Goal: Task Accomplishment & Management: Use online tool/utility

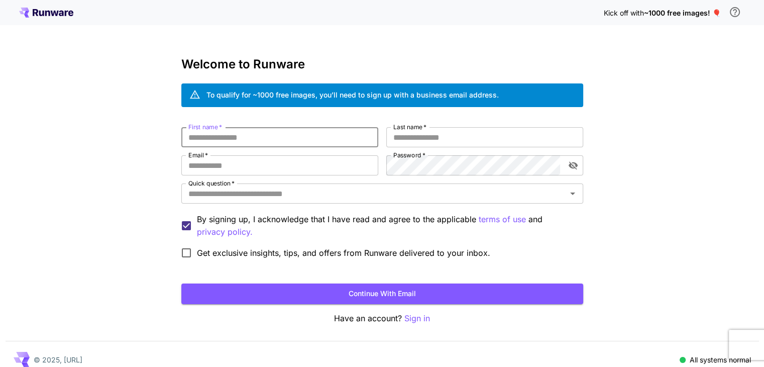
click at [275, 139] on input "First name   *" at bounding box center [279, 137] width 197 height 20
type input "*********"
click at [425, 140] on input "Last name   *" at bounding box center [484, 137] width 197 height 20
type input "*****"
click at [295, 165] on input "Email   *" at bounding box center [279, 165] width 197 height 20
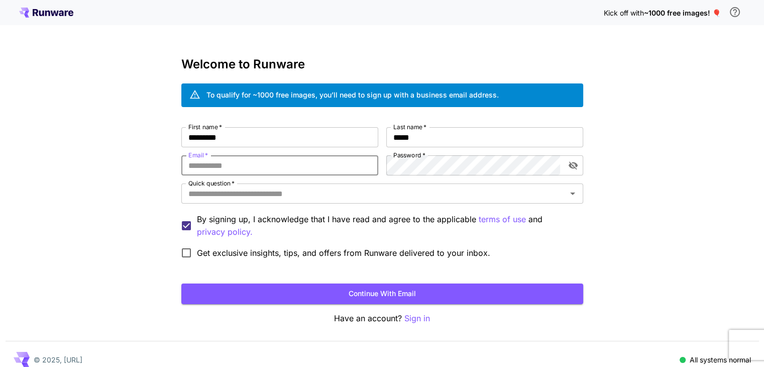
type input "**********"
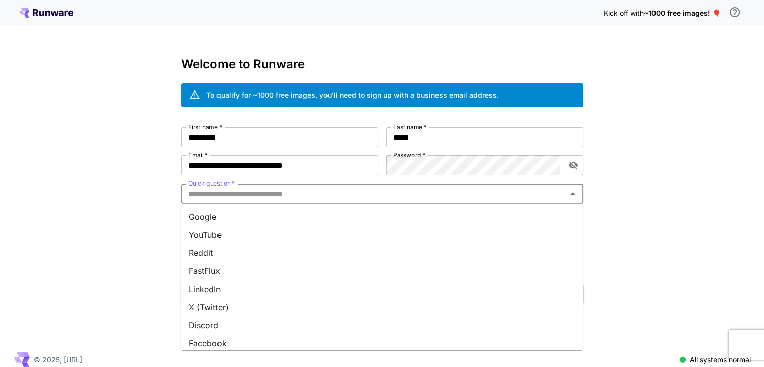
click at [349, 197] on input "Quick question   *" at bounding box center [373, 193] width 379 height 14
click at [271, 215] on li "Google" at bounding box center [382, 216] width 402 height 18
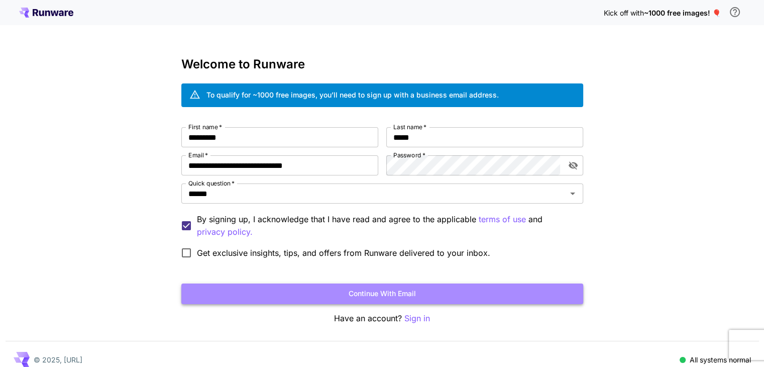
click at [353, 289] on button "Continue with email" at bounding box center [382, 293] width 402 height 21
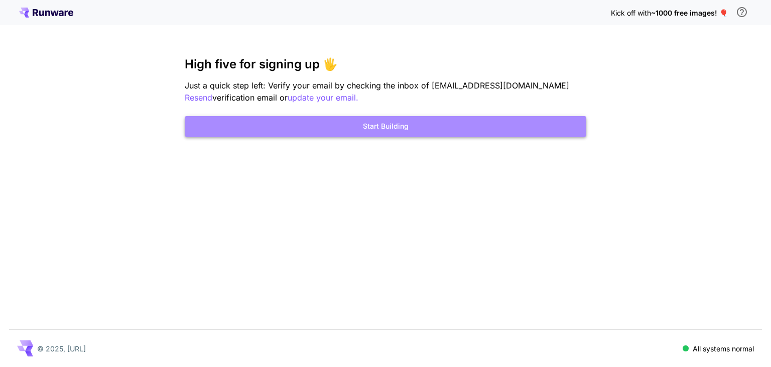
click at [320, 119] on button "Start Building" at bounding box center [386, 126] width 402 height 21
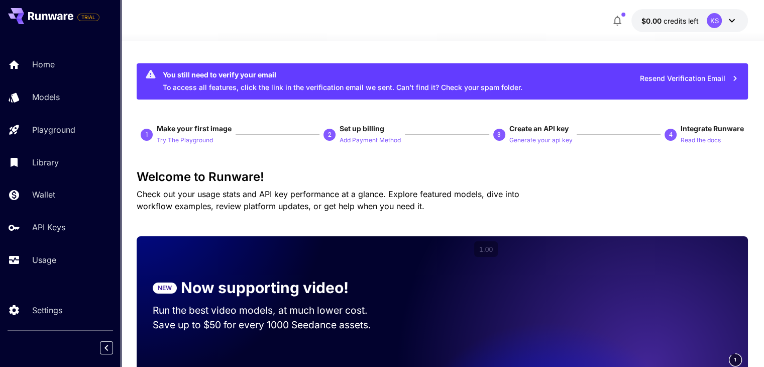
click at [312, 208] on span "Check out your usage stats and API key performance at a glance. Explore feature…" at bounding box center [328, 200] width 383 height 22
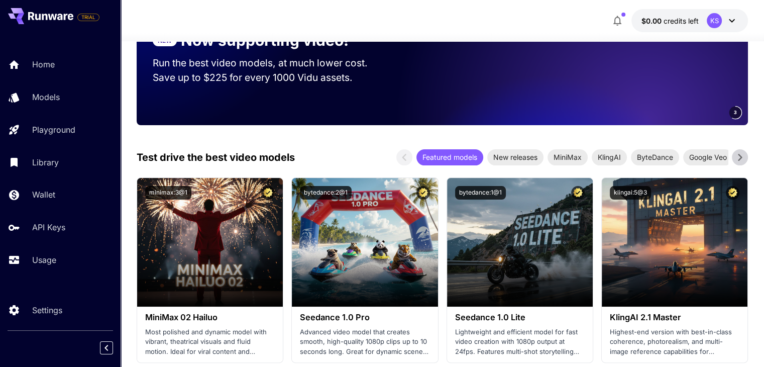
scroll to position [233, 0]
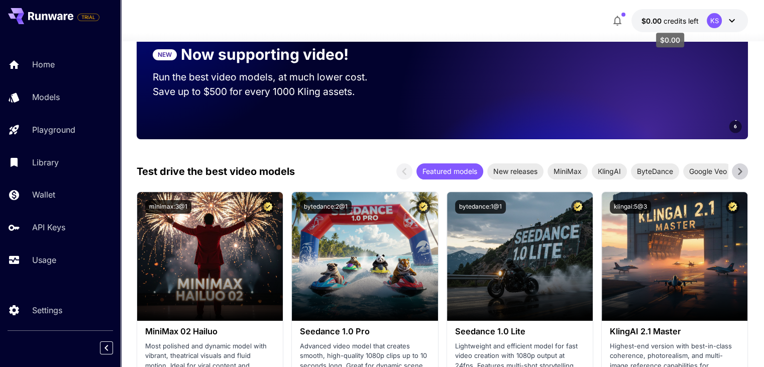
click at [671, 24] on span "credits left" at bounding box center [680, 21] width 35 height 9
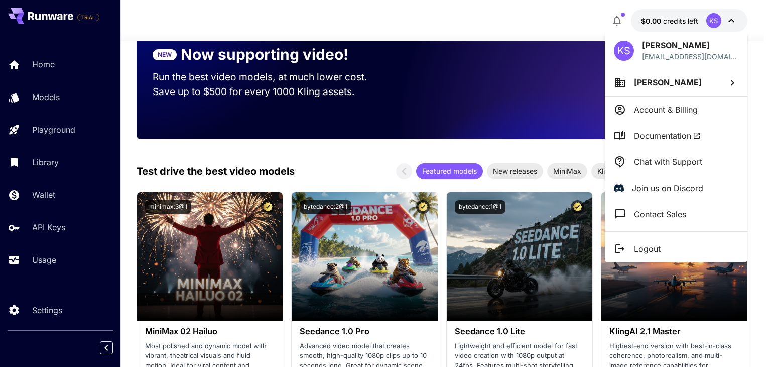
click at [58, 100] on div at bounding box center [385, 183] width 771 height 367
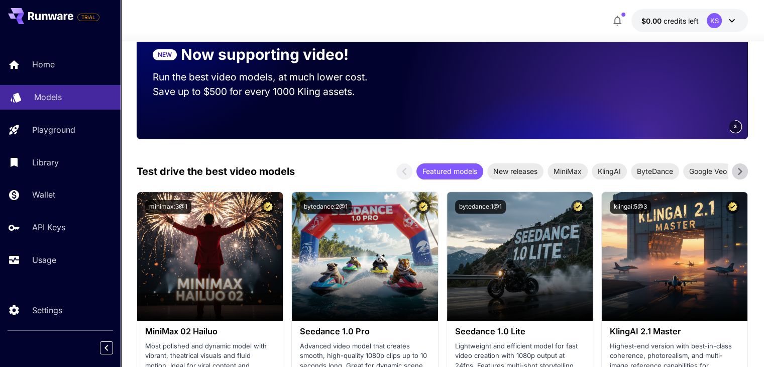
click at [45, 100] on p "Models" at bounding box center [48, 97] width 28 height 12
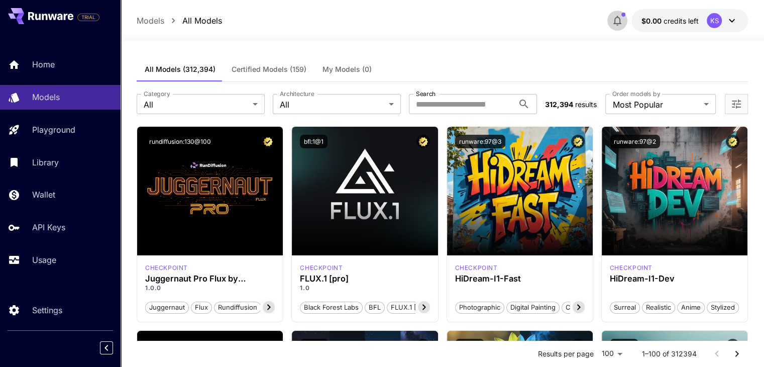
click at [623, 17] on icon "button" at bounding box center [617, 21] width 12 height 12
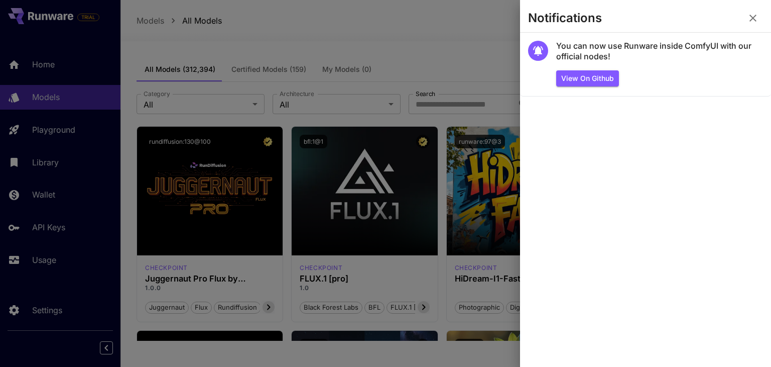
click at [474, 39] on div at bounding box center [385, 183] width 771 height 367
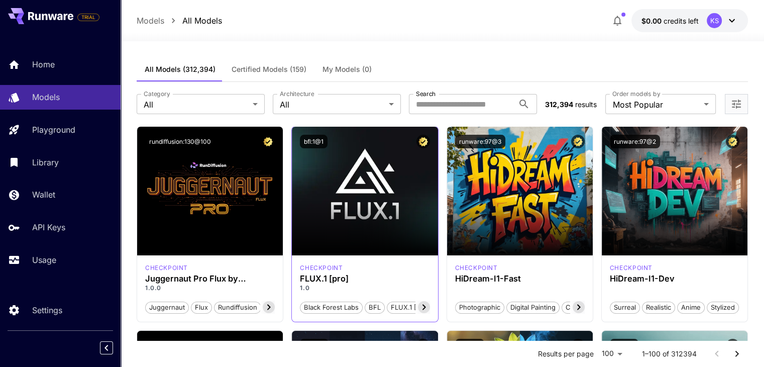
click at [331, 262] on div "checkpoint FLUX.1 [pro] 1.0 Black Forest Labs BFL FLUX.1 [pro]" at bounding box center [365, 288] width 146 height 66
click at [374, 145] on div "bfl:1@1" at bounding box center [365, 142] width 130 height 14
click at [313, 273] on div "checkpoint FLUX.1 [pro] 1.0 Black Forest Labs BFL FLUX.1 [pro]" at bounding box center [365, 288] width 146 height 66
click at [424, 308] on icon at bounding box center [424, 307] width 12 height 12
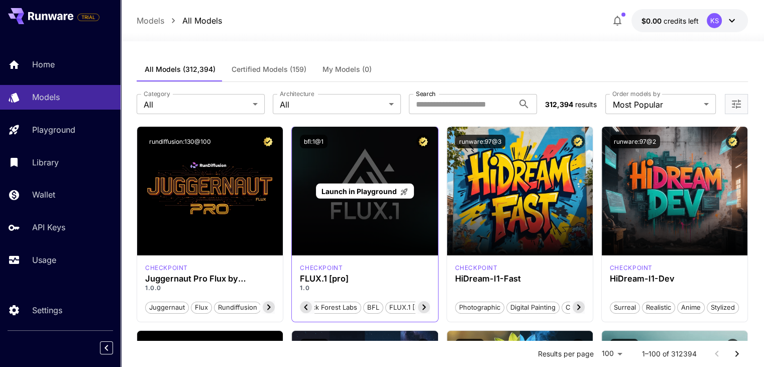
click at [364, 189] on span "Launch in Playground" at bounding box center [358, 191] width 75 height 9
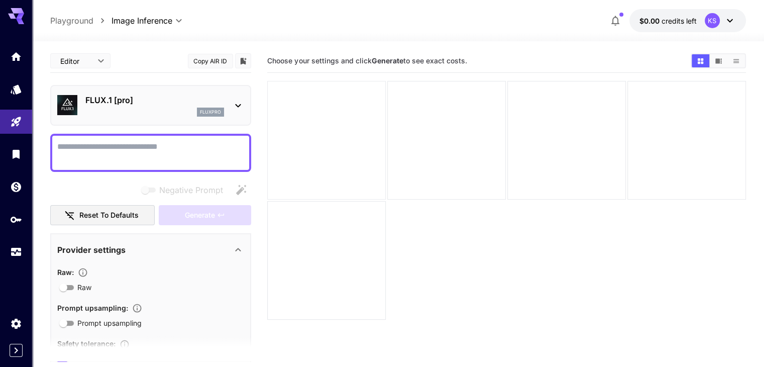
click at [330, 131] on div at bounding box center [326, 140] width 118 height 118
click at [157, 163] on textarea "Negative Prompt" at bounding box center [150, 153] width 187 height 24
click at [221, 92] on div "FLUX.1 [pro] fluxpro" at bounding box center [150, 105] width 187 height 31
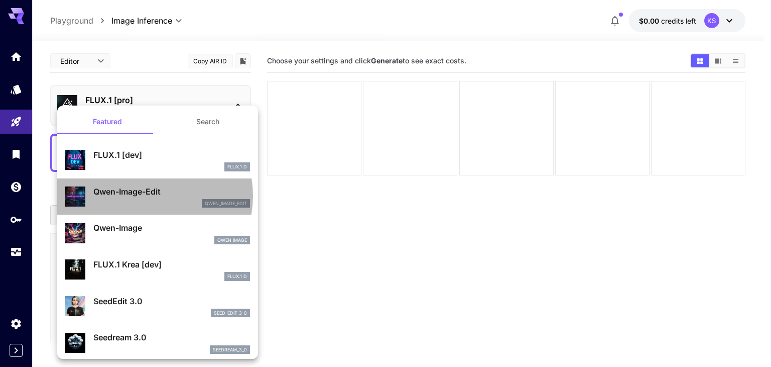
click at [143, 195] on p "Qwen-Image-Edit" at bounding box center [171, 191] width 157 height 12
type input "**"
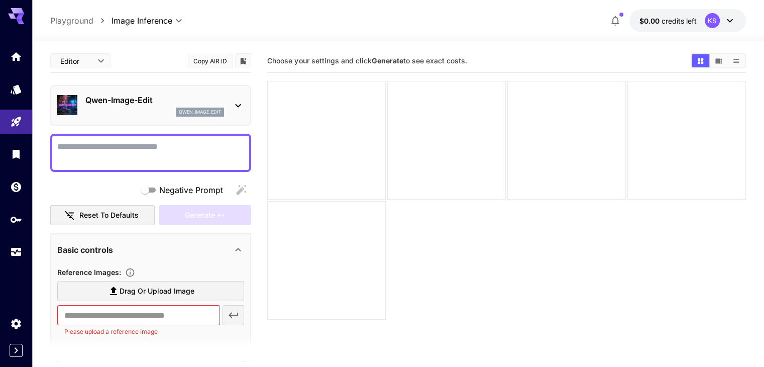
scroll to position [58, 0]
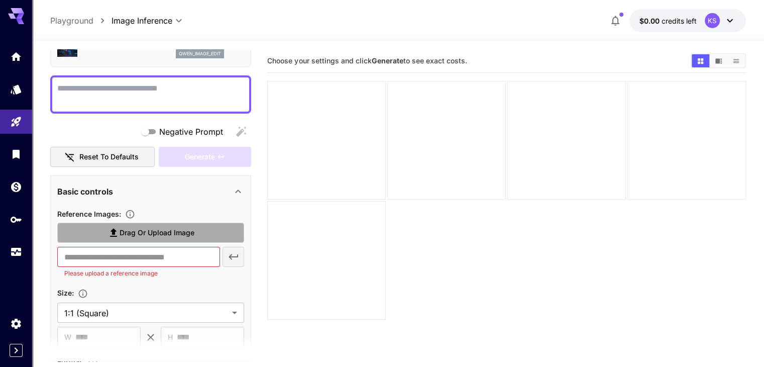
click at [142, 233] on span "Drag or upload image" at bounding box center [156, 232] width 75 height 13
click at [0, 0] on input "Drag or upload image" at bounding box center [0, 0] width 0 height 0
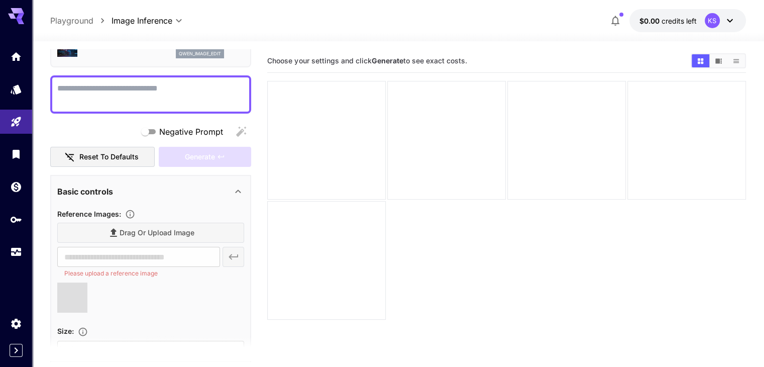
type input "**********"
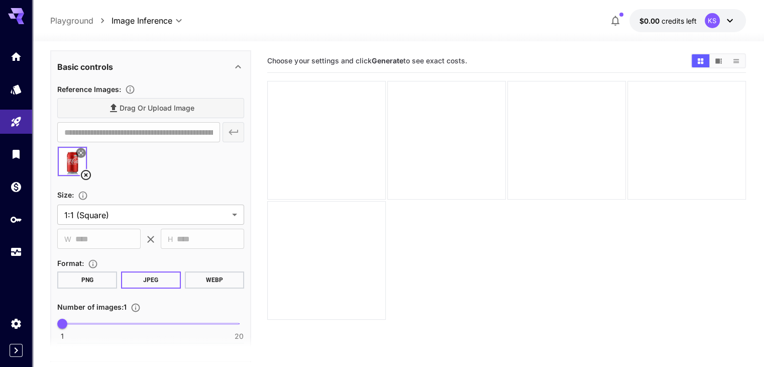
scroll to position [185, 0]
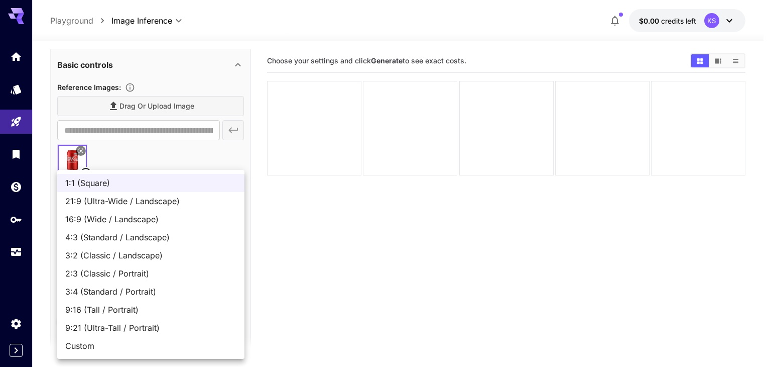
click at [157, 213] on body "**********" at bounding box center [385, 223] width 771 height 446
click at [296, 238] on div at bounding box center [385, 183] width 771 height 367
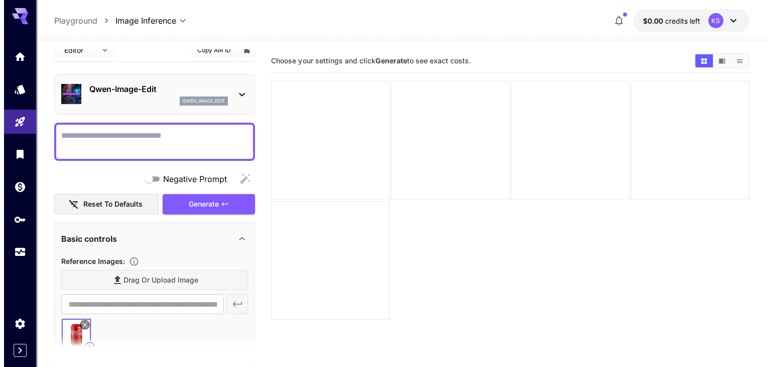
scroll to position [8, 0]
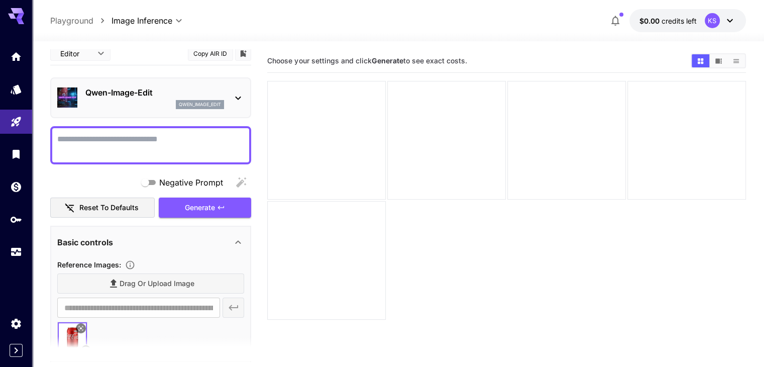
click at [128, 143] on textarea "Negative Prompt" at bounding box center [150, 145] width 187 height 24
type textarea "**********"
click at [221, 204] on icon "button" at bounding box center [221, 207] width 8 height 8
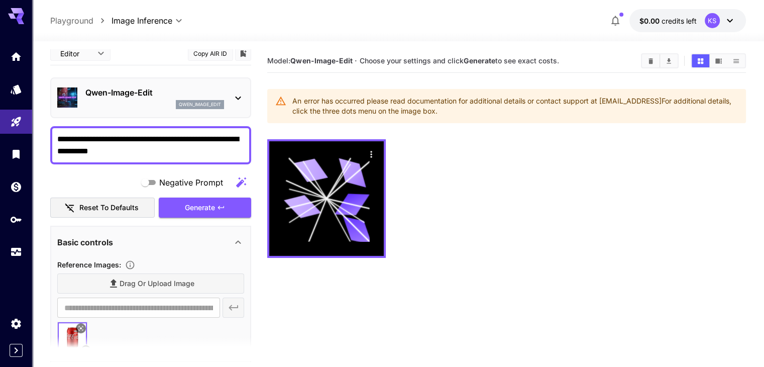
click at [374, 109] on div "An error has occurred please read documentation for additional details or conta…" at bounding box center [514, 106] width 445 height 28
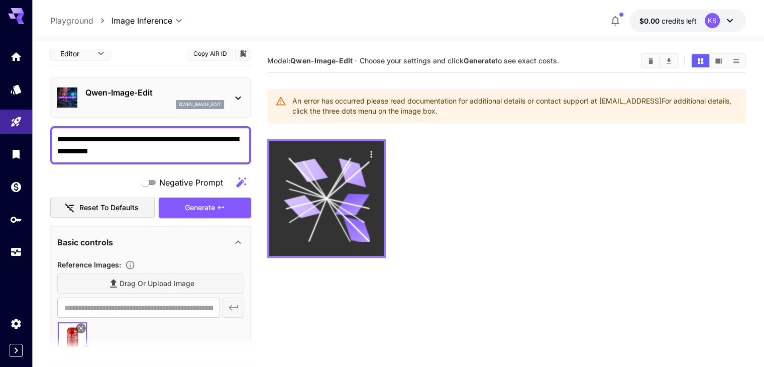
click at [334, 193] on icon at bounding box center [351, 204] width 35 height 22
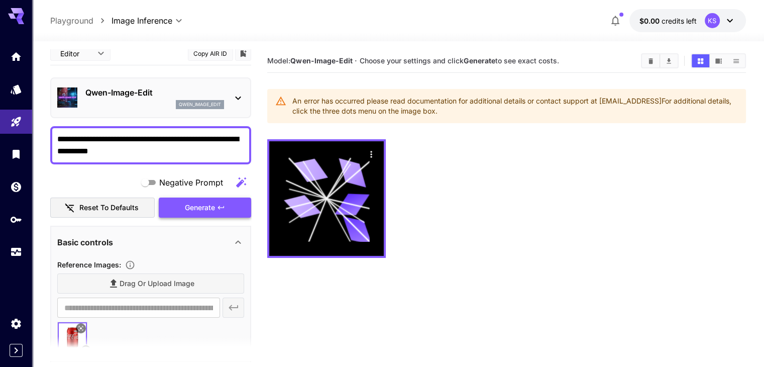
click at [189, 206] on span "Generate" at bounding box center [200, 207] width 30 height 13
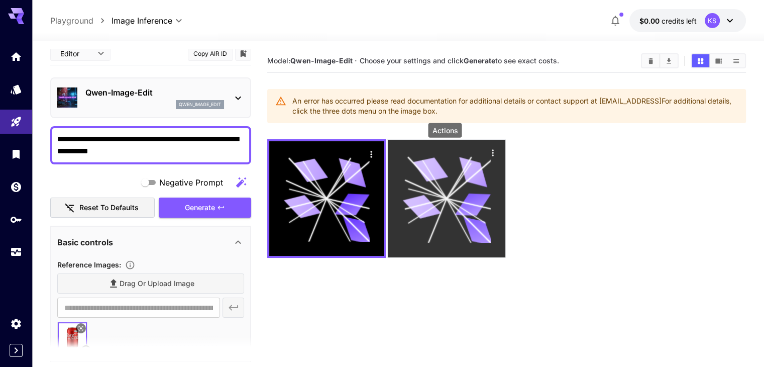
click at [488, 156] on icon "Actions" at bounding box center [493, 153] width 10 height 10
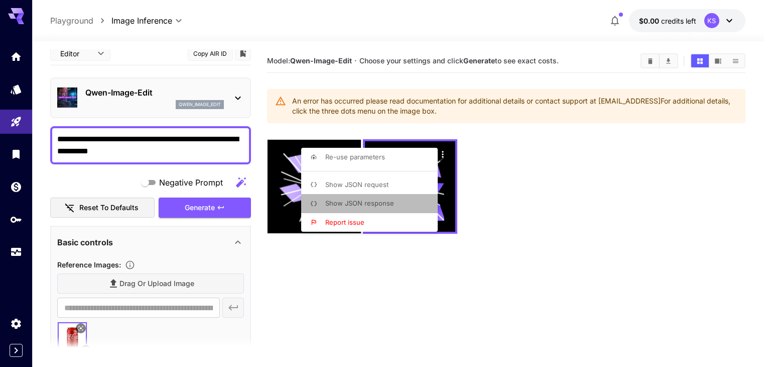
click at [364, 197] on li "Show JSON response" at bounding box center [372, 203] width 143 height 19
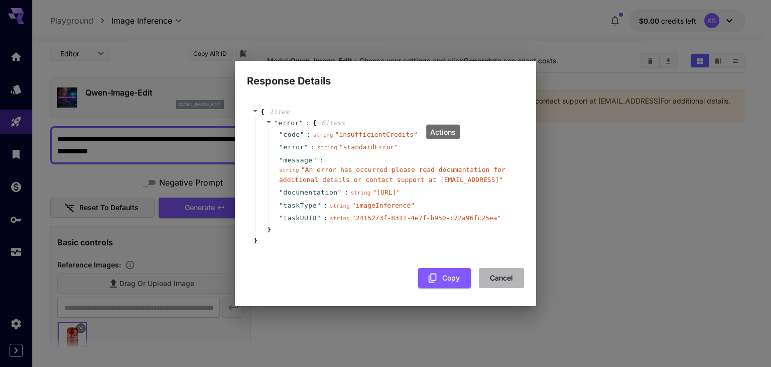
click at [492, 273] on button "Cancel" at bounding box center [501, 278] width 45 height 21
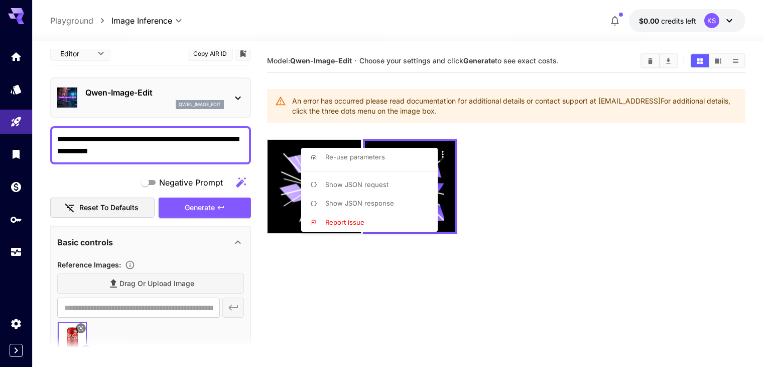
click at [11, 222] on div at bounding box center [385, 183] width 771 height 367
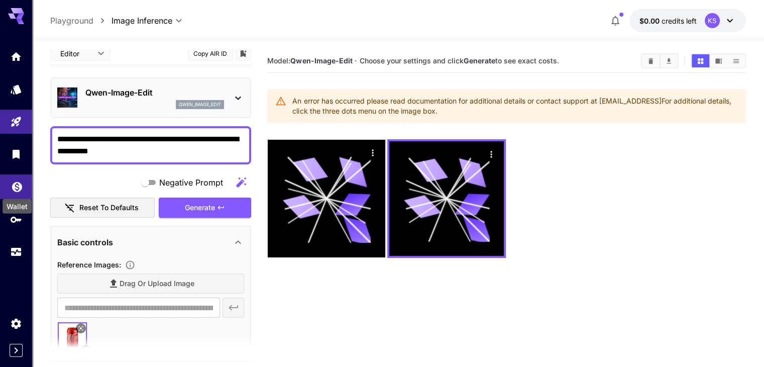
click at [23, 185] on icon "Wallet" at bounding box center [17, 184] width 12 height 12
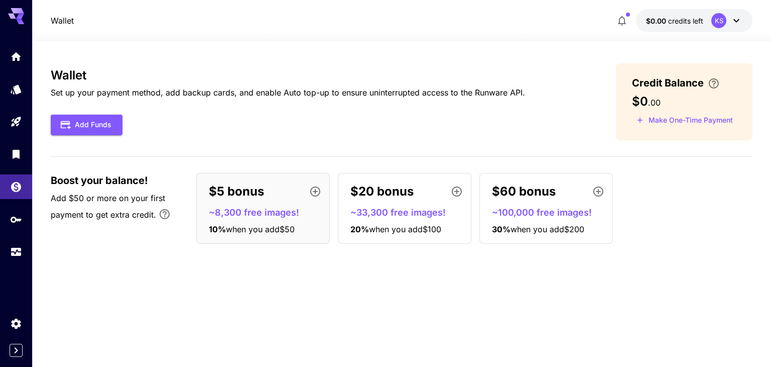
click at [721, 16] on div "KS" at bounding box center [718, 20] width 15 height 15
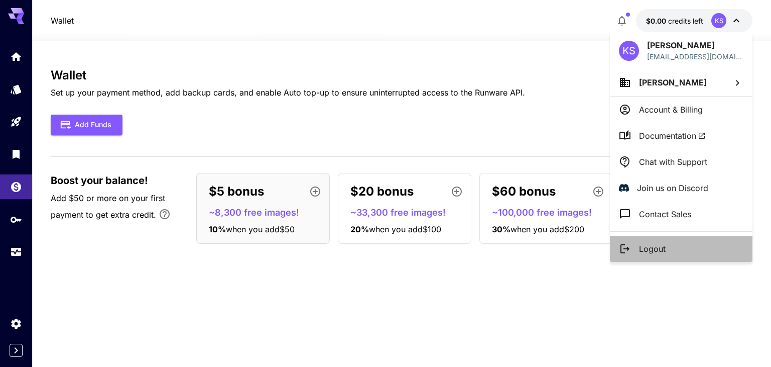
click at [643, 254] on p "Logout" at bounding box center [652, 249] width 27 height 12
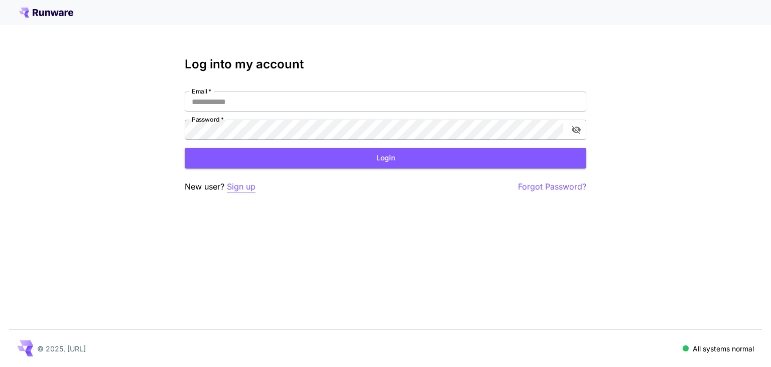
click at [233, 187] on p "Sign up" at bounding box center [241, 186] width 29 height 13
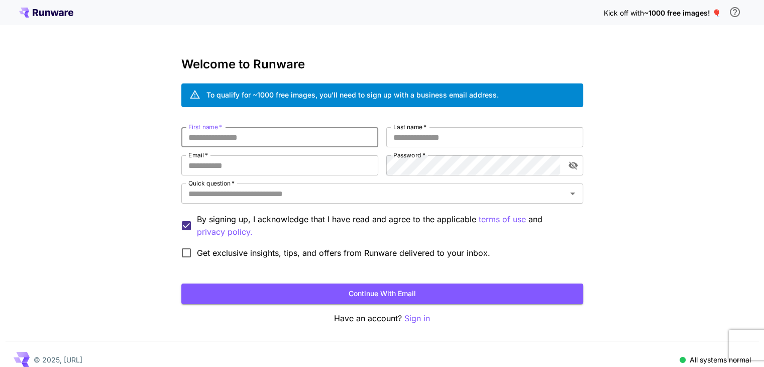
click at [244, 135] on input "First name   *" at bounding box center [279, 137] width 197 height 20
type input "*********"
click at [449, 128] on input "Last name   *" at bounding box center [484, 137] width 197 height 20
type input "*****"
click at [266, 161] on input "Email   *" at bounding box center [279, 165] width 197 height 20
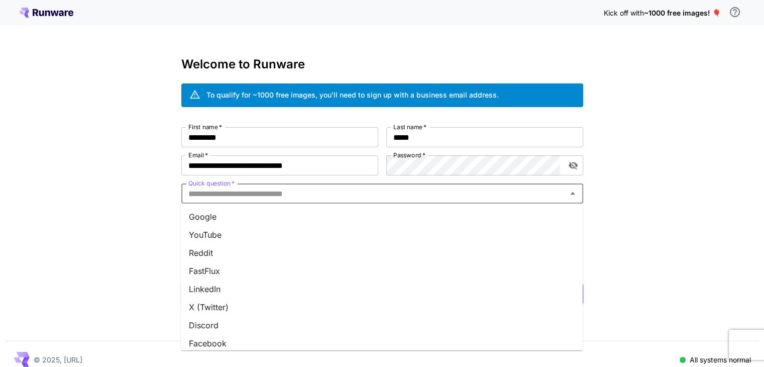
click at [326, 199] on input "Quick question   *" at bounding box center [373, 193] width 379 height 14
click at [300, 219] on li "Google" at bounding box center [382, 216] width 402 height 18
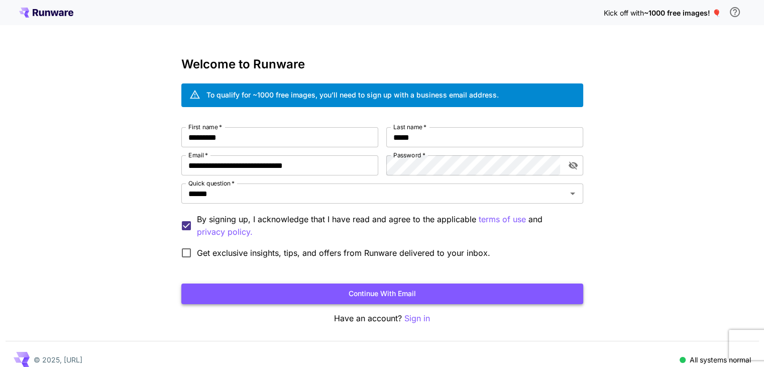
click at [254, 288] on button "Continue with email" at bounding box center [382, 293] width 402 height 21
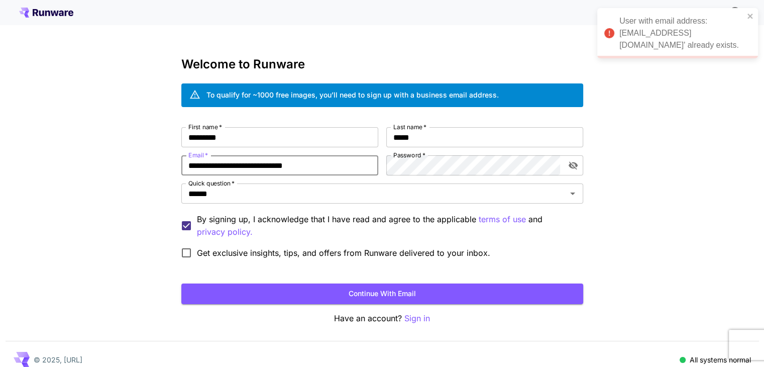
drag, startPoint x: 278, startPoint y: 162, endPoint x: 164, endPoint y: 154, distance: 114.3
click at [164, 154] on div "**********" at bounding box center [382, 189] width 764 height 378
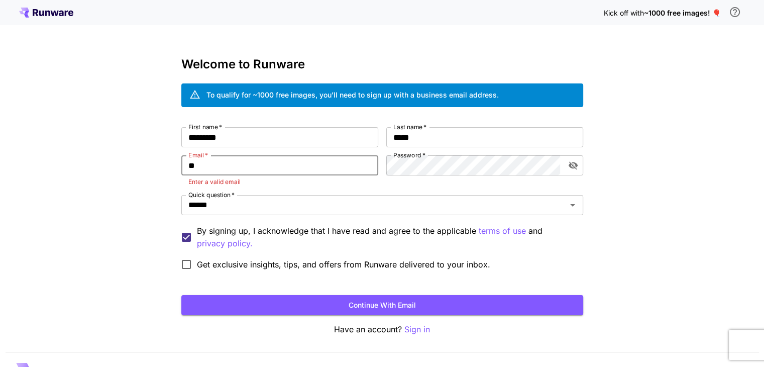
type input "*"
type input "**********"
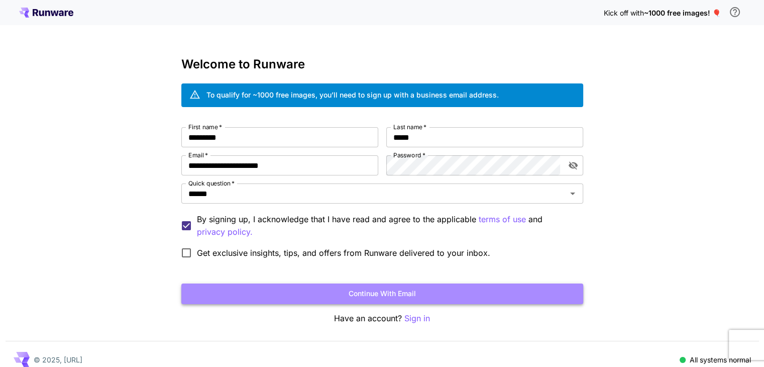
click at [367, 287] on button "Continue with email" at bounding box center [382, 293] width 402 height 21
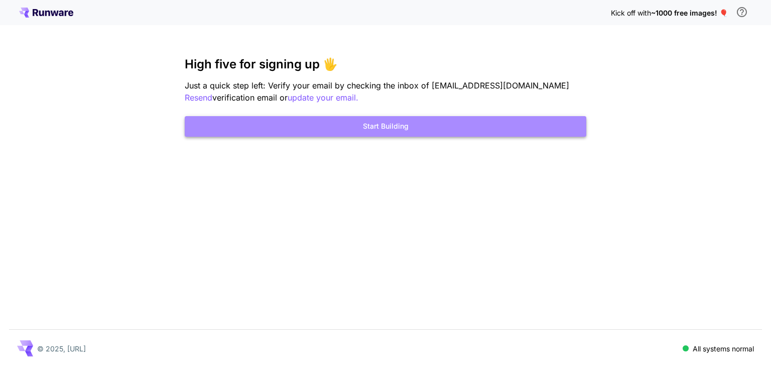
click at [432, 127] on button "Start Building" at bounding box center [386, 126] width 402 height 21
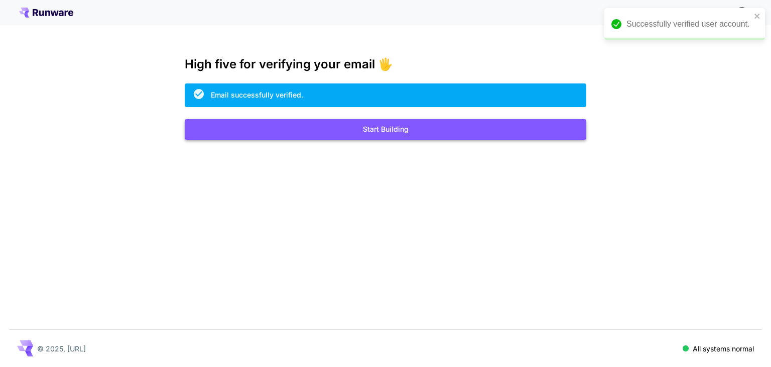
click at [422, 134] on button "Start Building" at bounding box center [386, 129] width 402 height 21
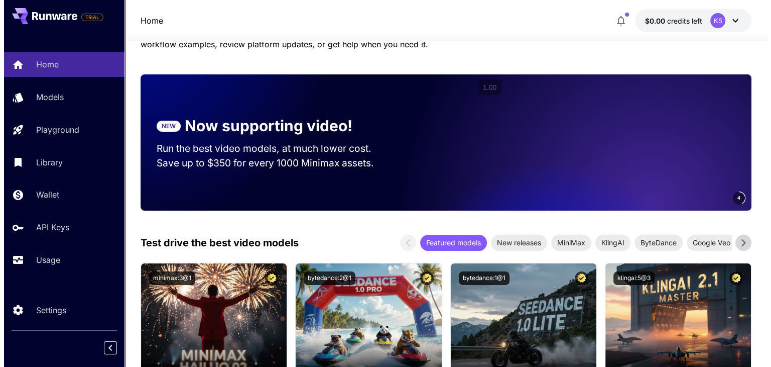
scroll to position [108, 0]
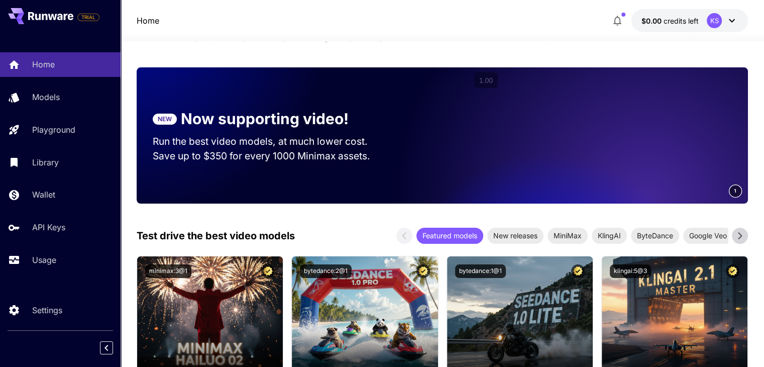
click at [733, 23] on icon at bounding box center [732, 21] width 12 height 12
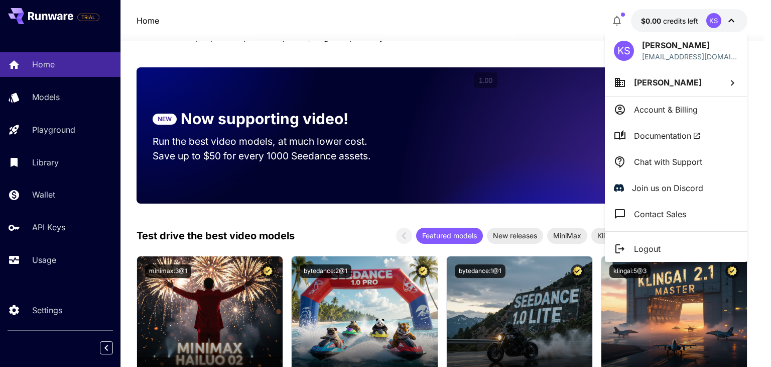
click at [733, 23] on div at bounding box center [385, 183] width 771 height 367
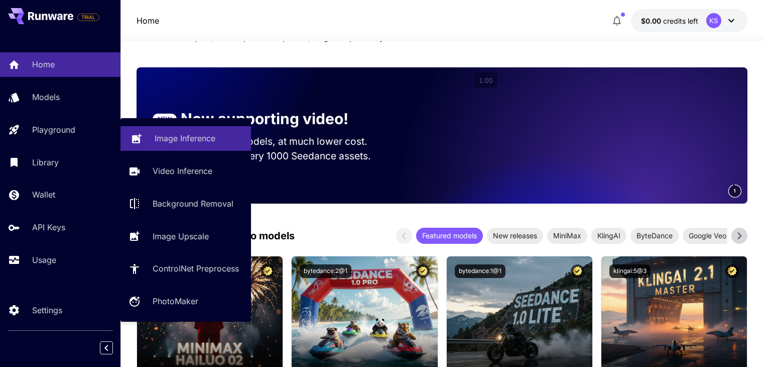
click at [190, 144] on p "Image Inference" at bounding box center [185, 138] width 61 height 12
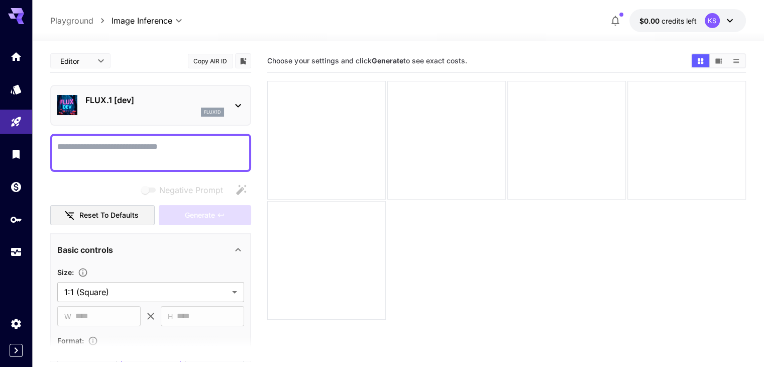
click at [217, 107] on div "flux1d" at bounding box center [212, 111] width 23 height 9
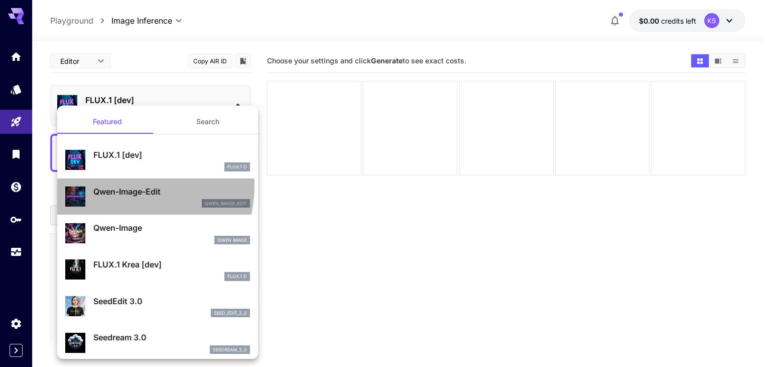
click at [120, 185] on p "Qwen-Image-Edit" at bounding box center [171, 191] width 157 height 12
type input "**"
type input "***"
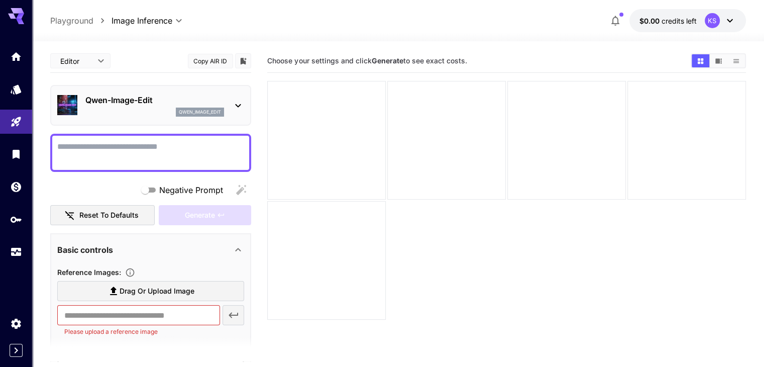
click at [144, 162] on textarea "Negative Prompt" at bounding box center [150, 153] width 187 height 24
type textarea "**********"
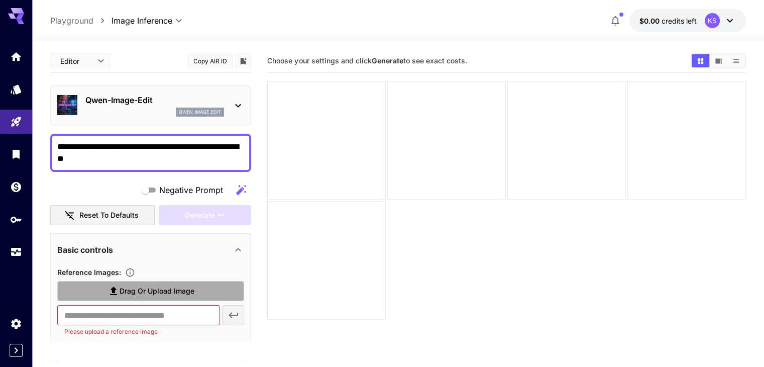
click at [151, 281] on label "Drag or upload image" at bounding box center [150, 291] width 187 height 21
click at [0, 0] on input "Drag or upload image" at bounding box center [0, 0] width 0 height 0
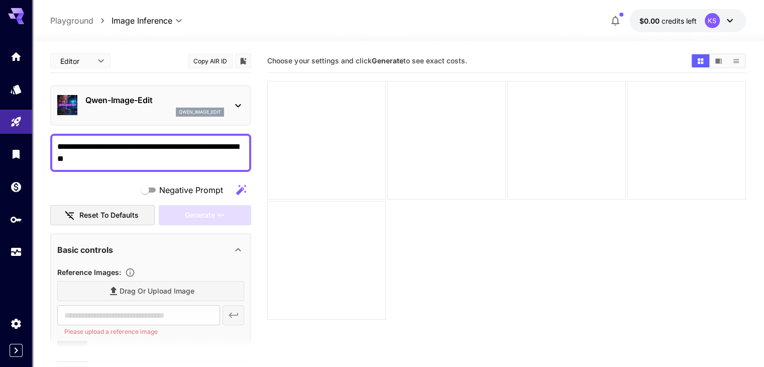
type input "**********"
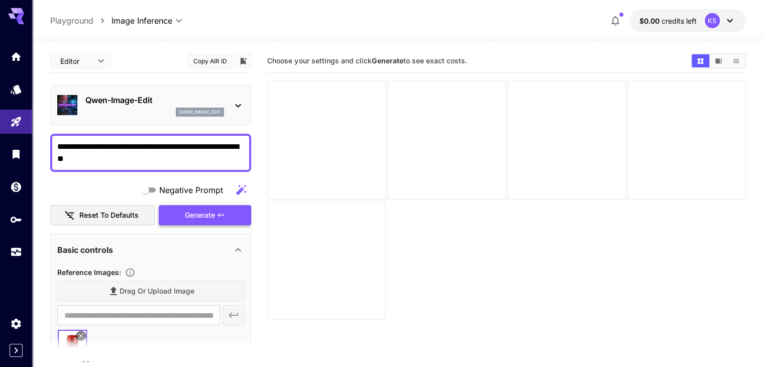
click at [197, 209] on span "Generate" at bounding box center [200, 215] width 30 height 13
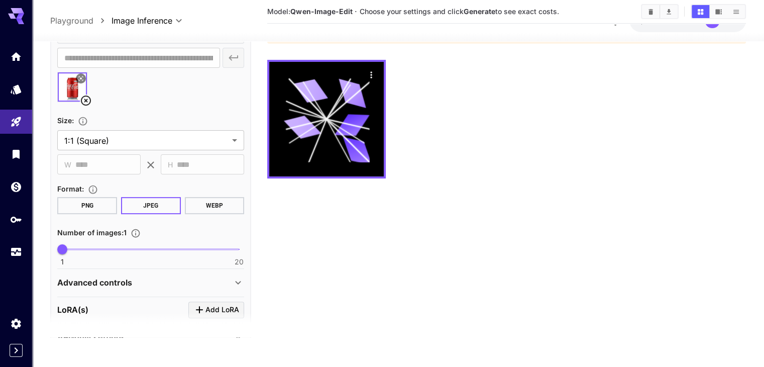
scroll to position [234, 0]
click at [89, 196] on button "PNG" at bounding box center [87, 204] width 60 height 17
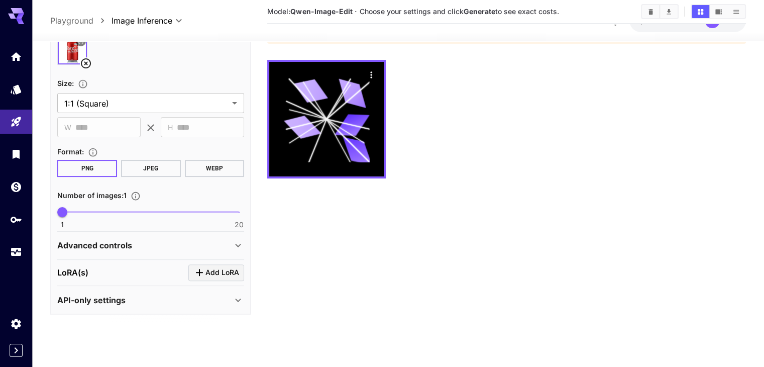
click at [245, 292] on div "**********" at bounding box center [150, 127] width 201 height 376
click at [243, 294] on icon at bounding box center [238, 299] width 12 height 12
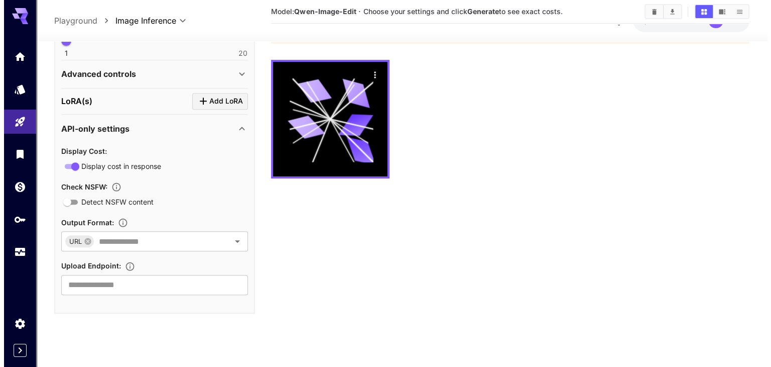
scroll to position [0, 0]
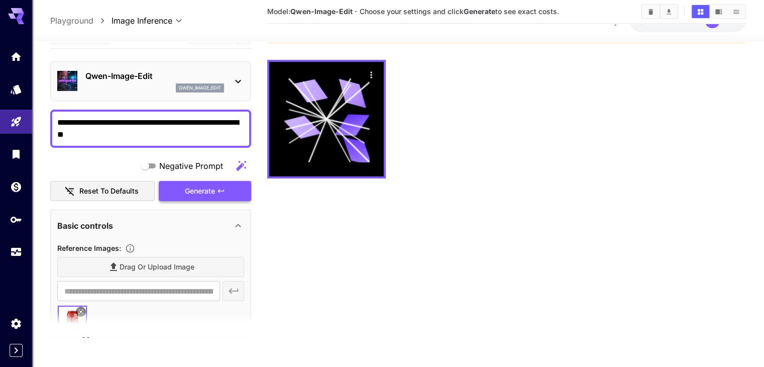
click at [223, 183] on button "Generate" at bounding box center [205, 190] width 92 height 21
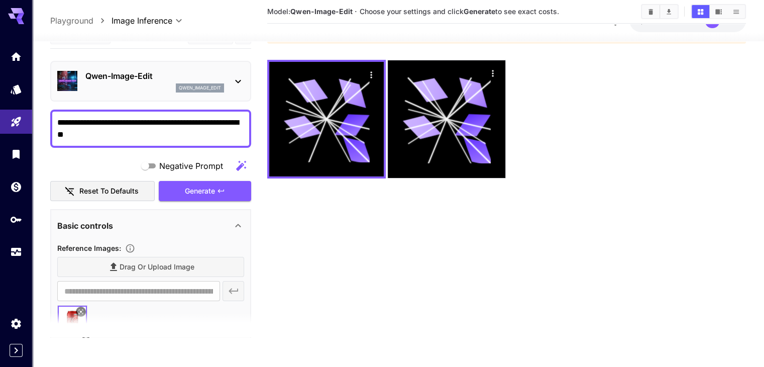
click at [226, 64] on div "Qwen-Image-Edit qwen_image_edit" at bounding box center [150, 81] width 201 height 41
click at [233, 75] on icon at bounding box center [238, 81] width 12 height 12
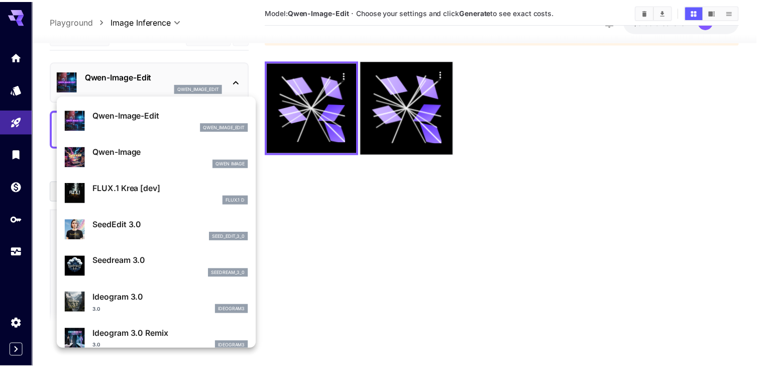
scroll to position [67, 0]
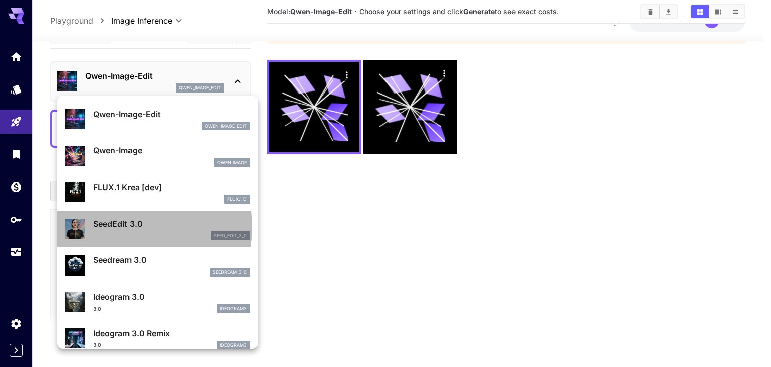
click at [131, 226] on p "SeedEdit 3.0" at bounding box center [171, 223] width 157 height 12
type input "***"
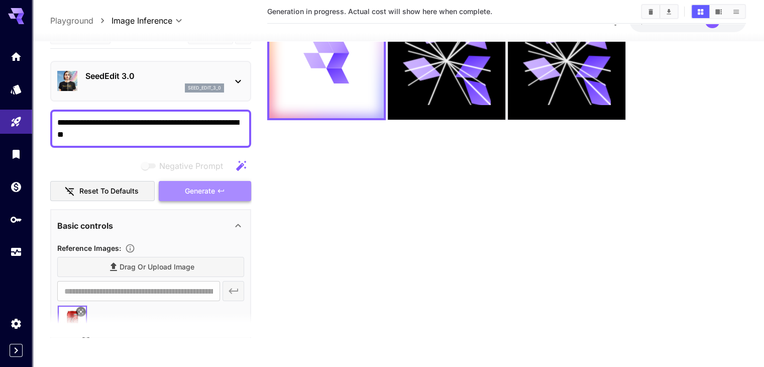
click at [208, 181] on button "Generate" at bounding box center [205, 190] width 92 height 21
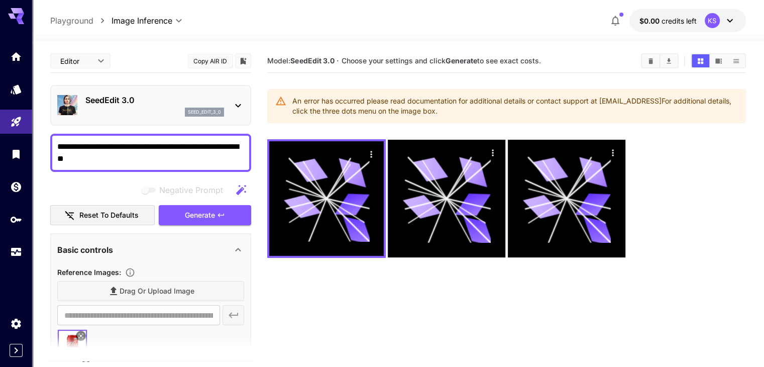
click at [722, 20] on div "KS" at bounding box center [719, 20] width 31 height 15
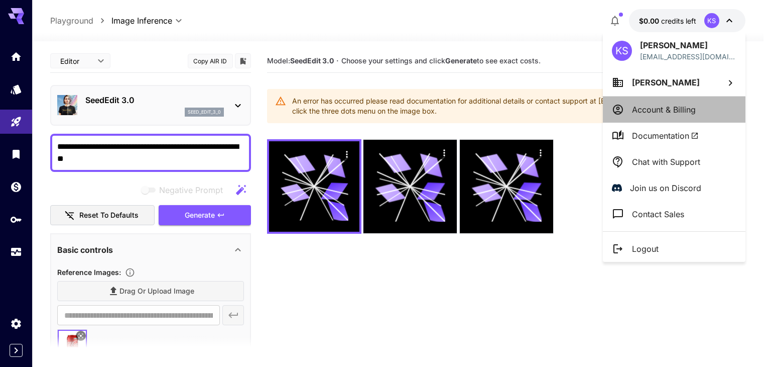
click at [657, 98] on li "Account & Billing" at bounding box center [674, 109] width 143 height 26
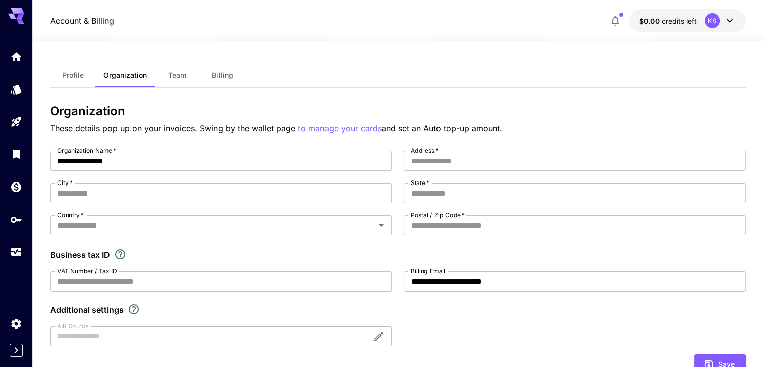
click at [77, 73] on span "Profile" at bounding box center [73, 75] width 22 height 9
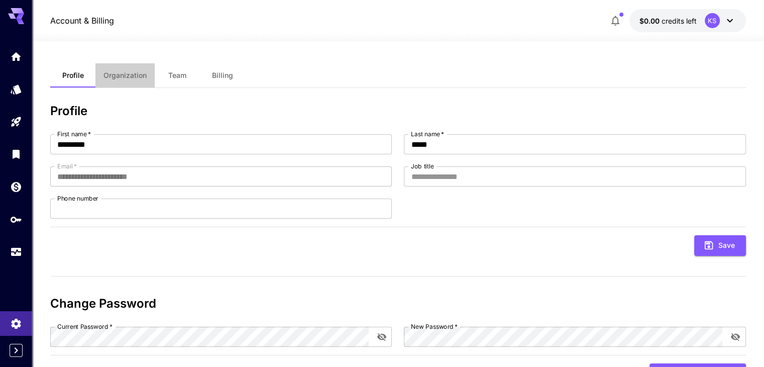
click at [120, 72] on span "Organization" at bounding box center [124, 75] width 43 height 9
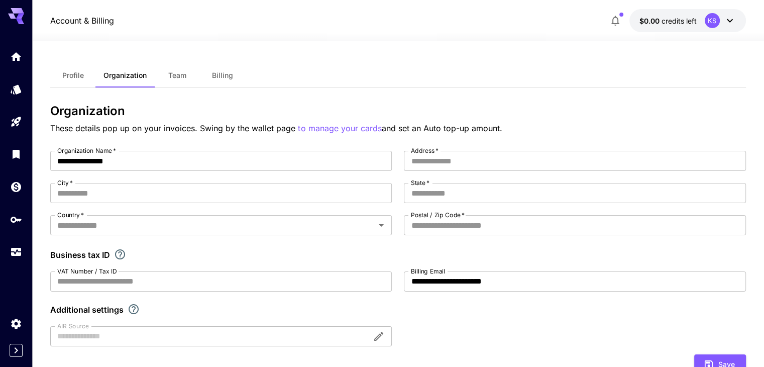
click at [678, 30] on div at bounding box center [398, 35] width 732 height 12
click at [687, 27] on button "$0.00 credits left KS" at bounding box center [687, 20] width 116 height 23
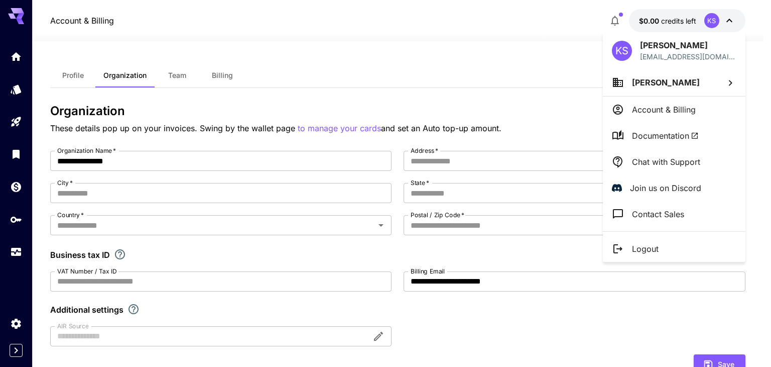
click at [607, 19] on div at bounding box center [385, 183] width 771 height 367
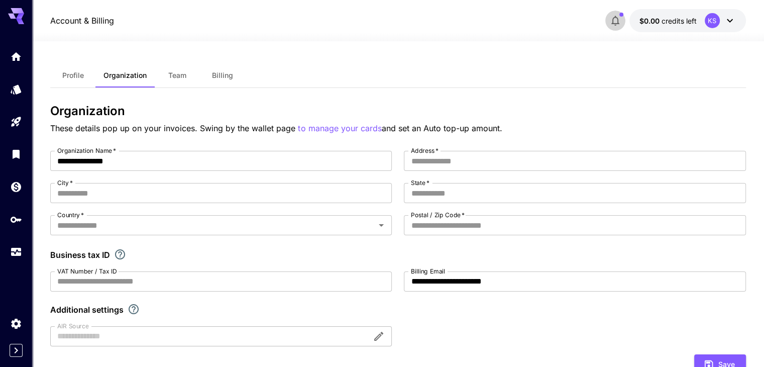
click at [617, 22] on icon "button" at bounding box center [615, 21] width 12 height 12
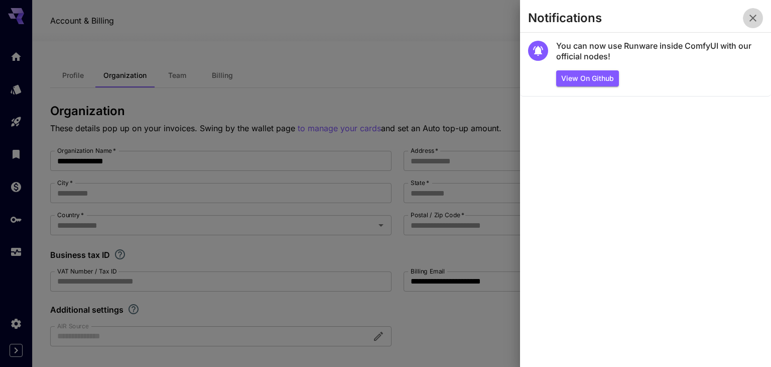
click at [757, 17] on icon "button" at bounding box center [753, 18] width 12 height 12
